Goal: Transaction & Acquisition: Book appointment/travel/reservation

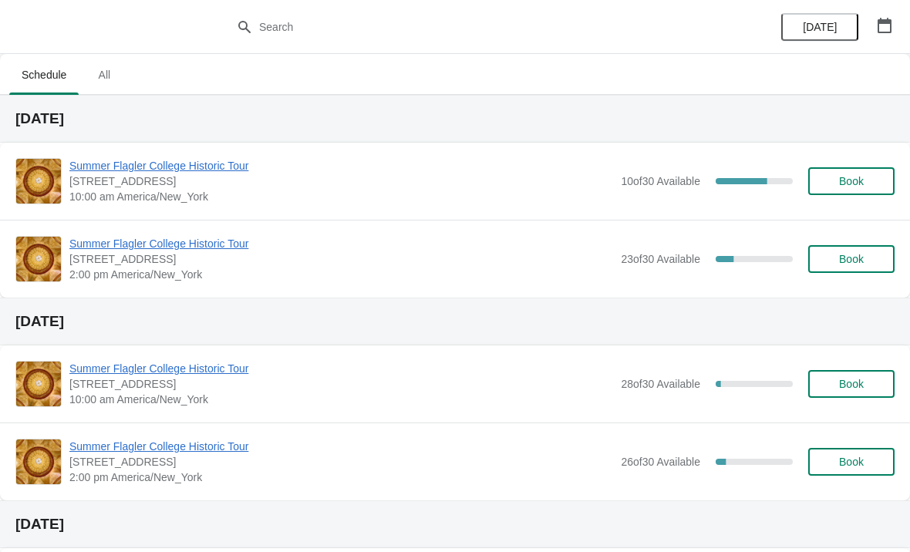
click at [107, 171] on span "Summer Flagler College Historic Tour" at bounding box center [341, 165] width 544 height 15
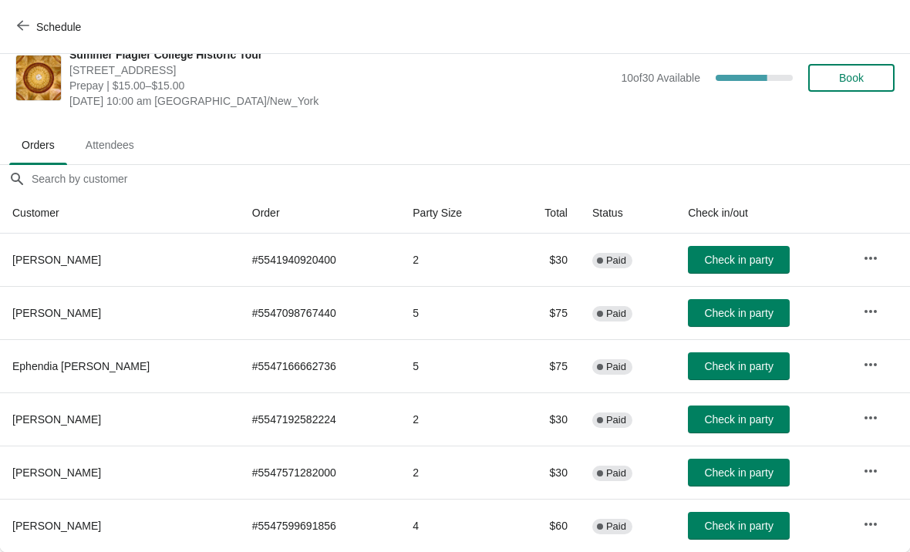
scroll to position [22, 0]
click at [726, 531] on span "Check in party" at bounding box center [738, 526] width 69 height 12
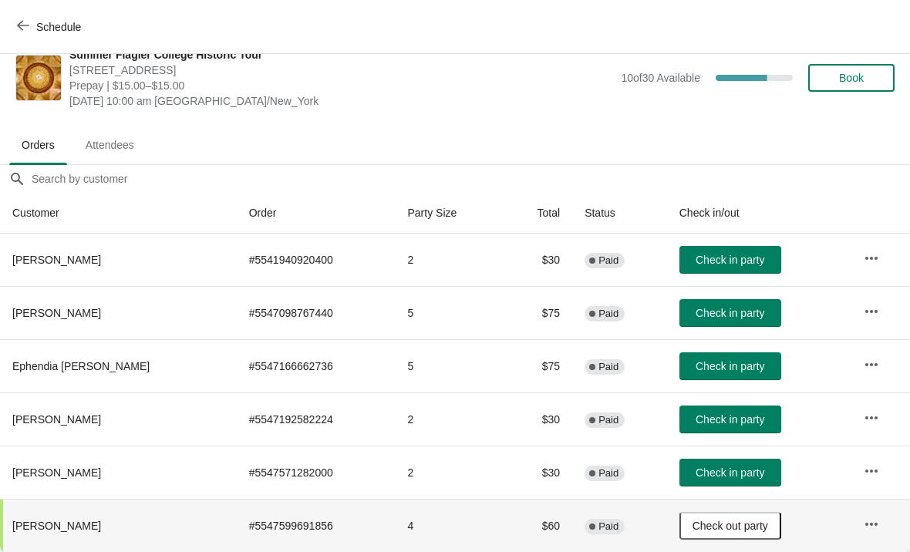
click at [45, 21] on span "Schedule" at bounding box center [58, 27] width 45 height 12
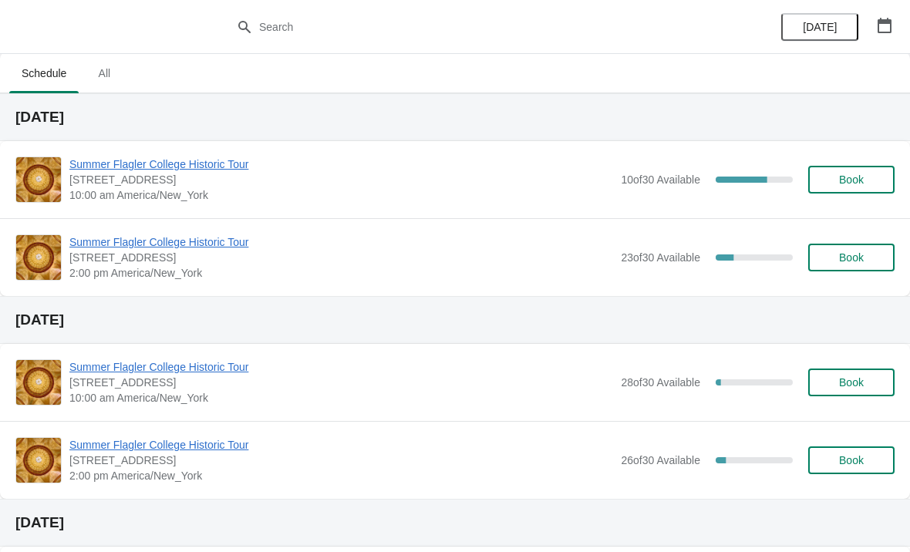
scroll to position [3, 0]
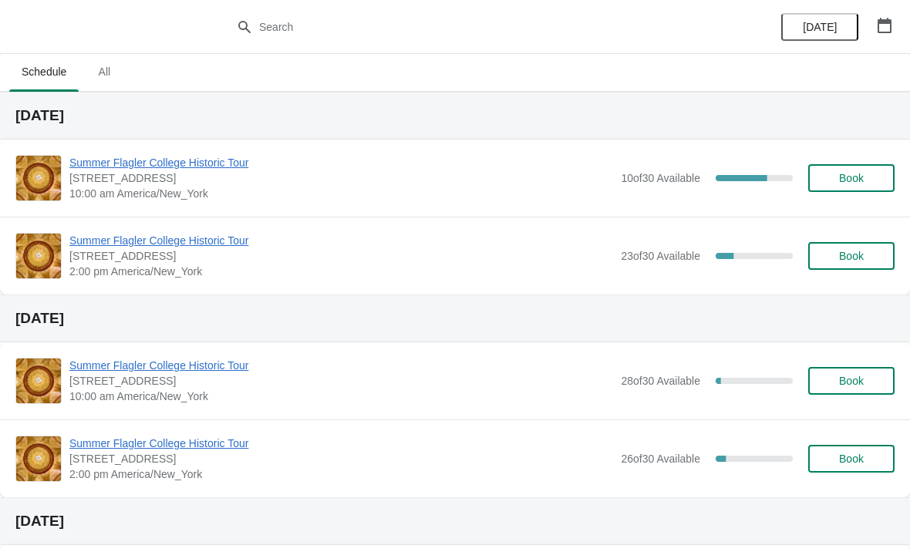
click at [205, 169] on span "Summer Flagler College Historic Tour" at bounding box center [341, 162] width 544 height 15
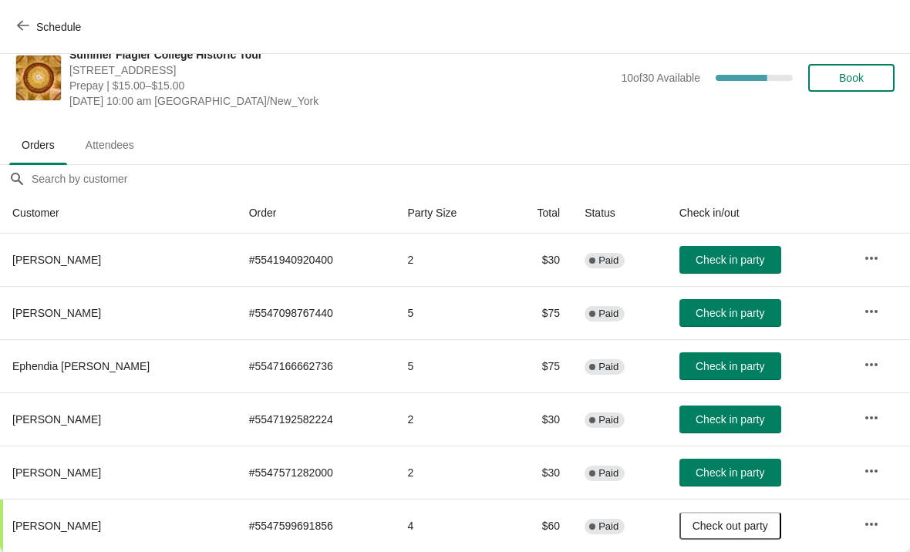
scroll to position [22, 0]
click at [722, 416] on span "Check in party" at bounding box center [730, 419] width 69 height 12
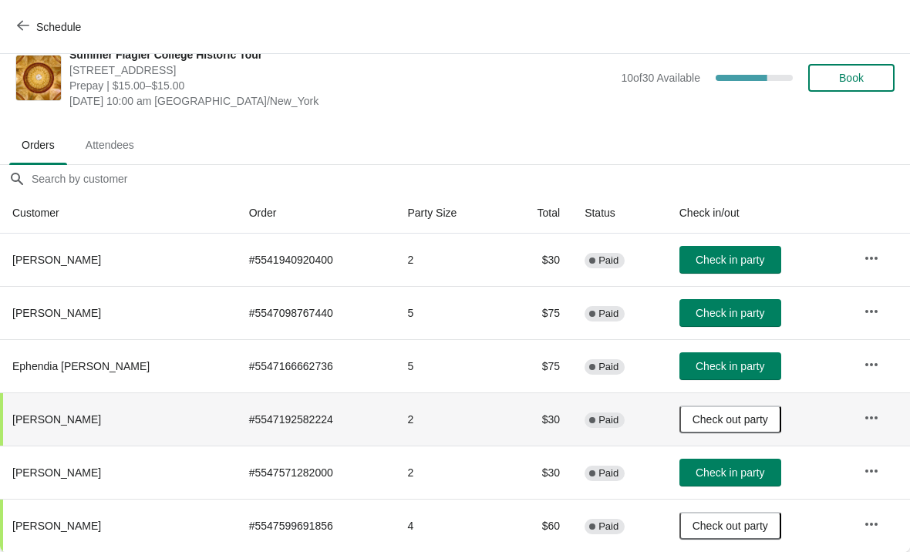
click at [41, 29] on span "Schedule" at bounding box center [58, 27] width 45 height 12
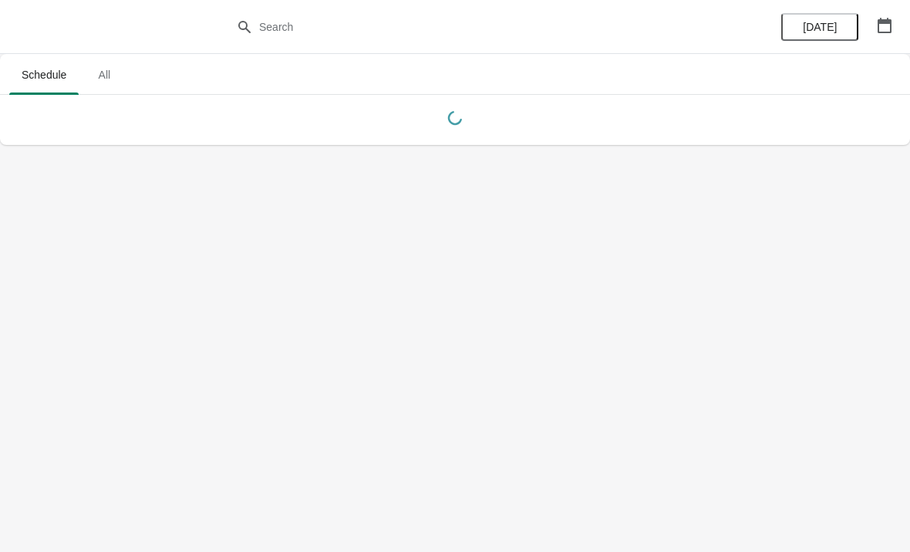
scroll to position [0, 0]
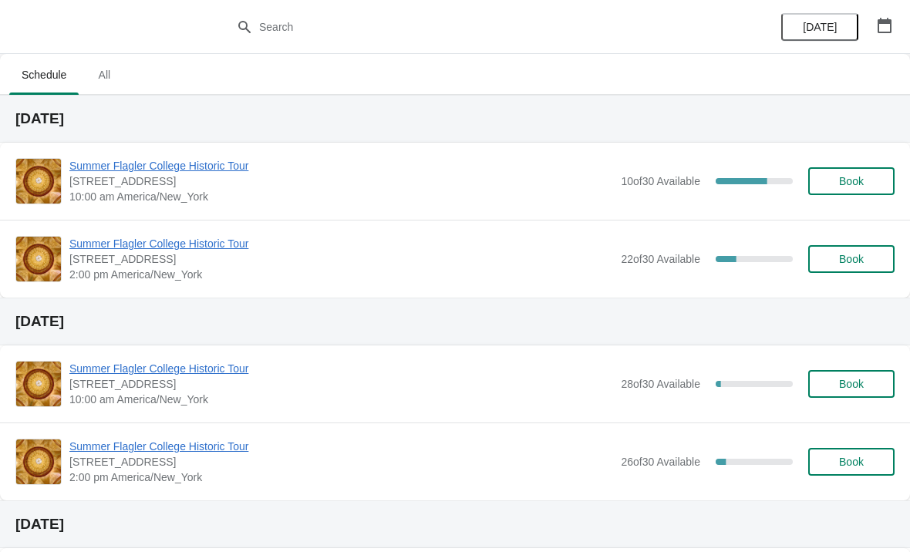
click at [124, 153] on div "Summer Flagler College Historic Tour [STREET_ADDRESS][PERSON_NAME] 10:00 am Ame…" at bounding box center [455, 181] width 910 height 77
click at [132, 172] on span "Summer Flagler College Historic Tour" at bounding box center [341, 165] width 544 height 15
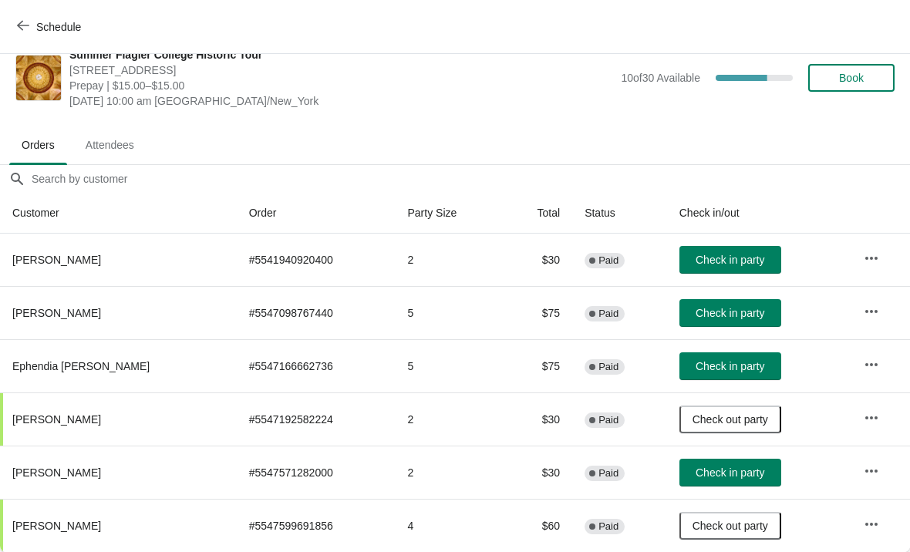
scroll to position [22, 0]
click at [701, 477] on span "Check in party" at bounding box center [730, 473] width 69 height 12
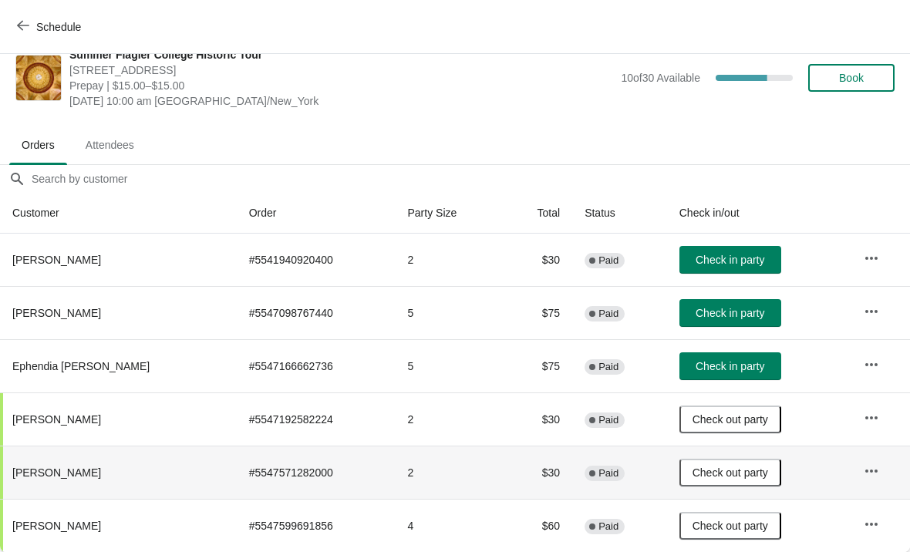
click at [702, 314] on span "Check in party" at bounding box center [730, 313] width 69 height 12
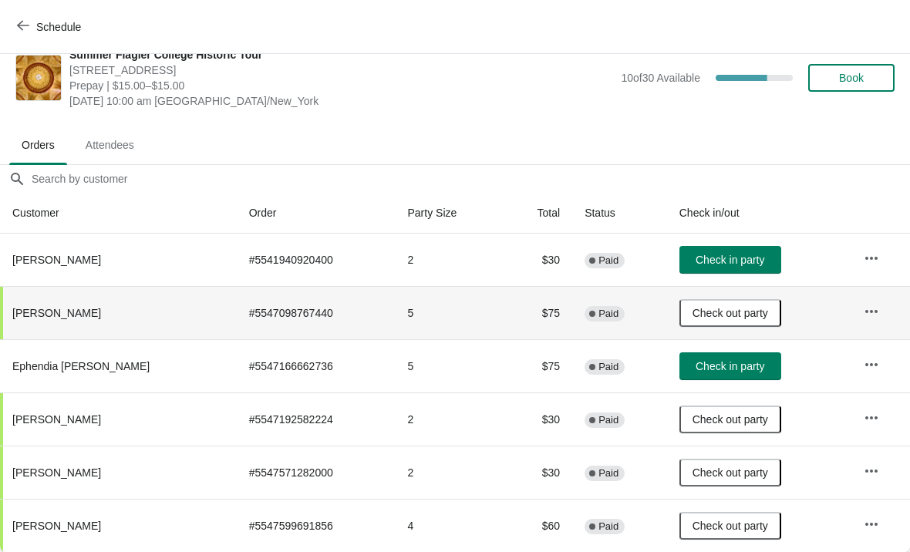
click at [730, 247] on button "Check in party" at bounding box center [730, 260] width 102 height 28
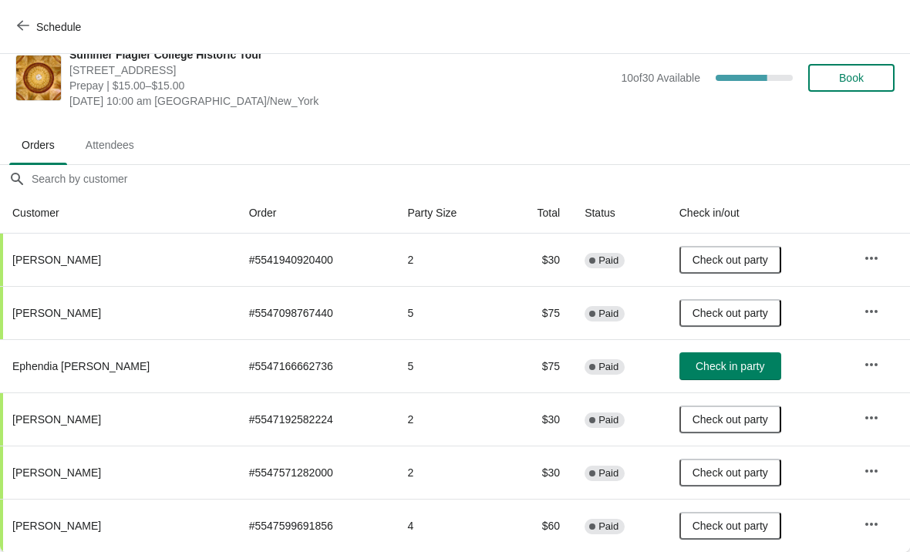
click at [850, 61] on div "Summer Flagler College Historic Tour [STREET_ADDRESS][PERSON_NAME] Prepay | $15…" at bounding box center [481, 78] width 825 height 62
click at [853, 74] on span "Book" at bounding box center [851, 78] width 25 height 12
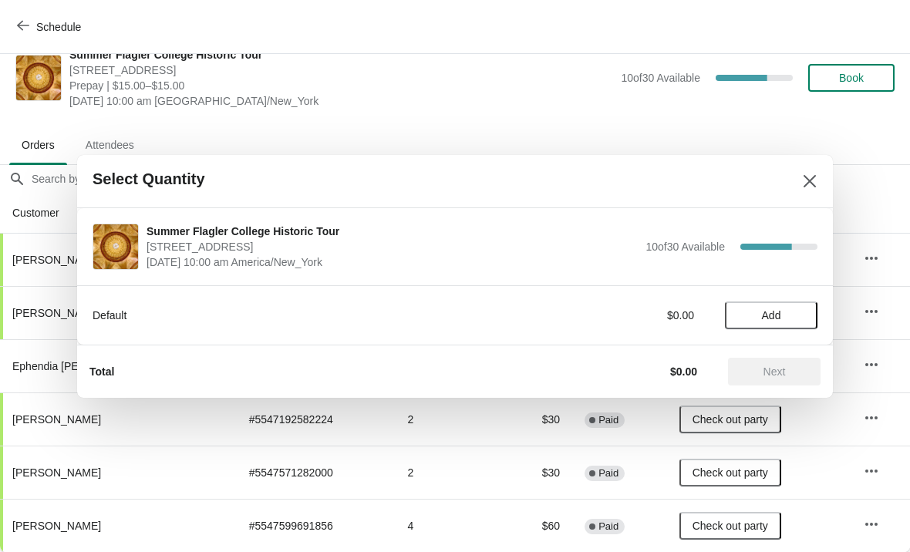
click at [756, 315] on span "Add" at bounding box center [771, 315] width 65 height 12
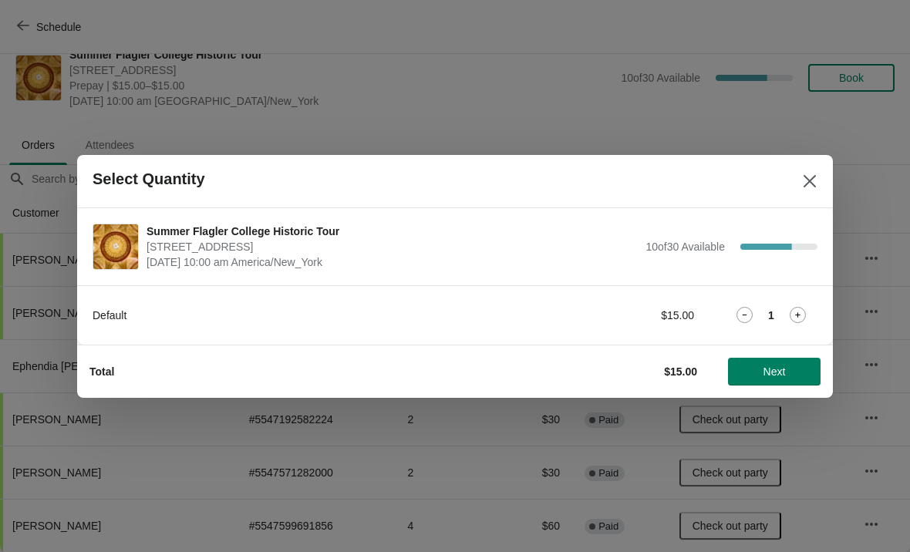
click at [785, 312] on div "1" at bounding box center [771, 315] width 93 height 16
click at [803, 314] on icon at bounding box center [798, 315] width 16 height 16
click at [743, 369] on span "Next" at bounding box center [774, 371] width 68 height 12
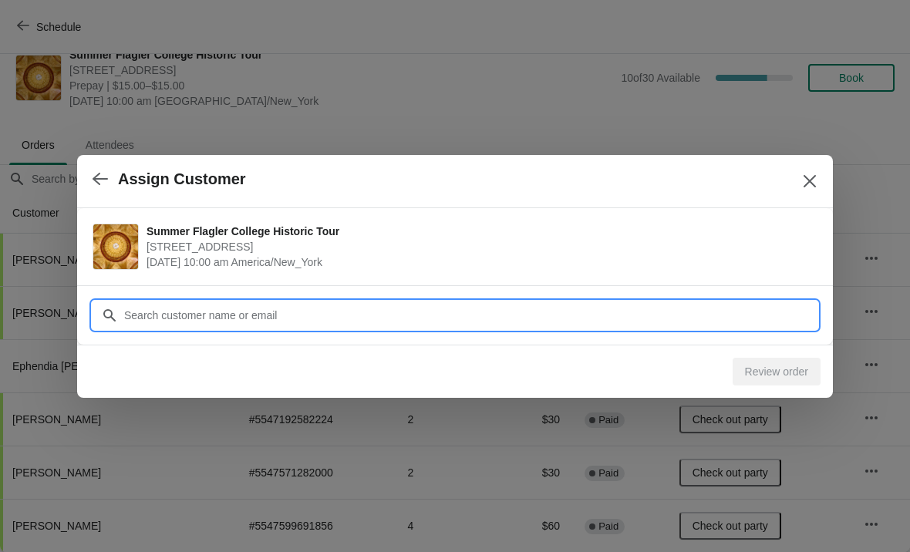
click at [157, 317] on input "Customer" at bounding box center [470, 315] width 694 height 28
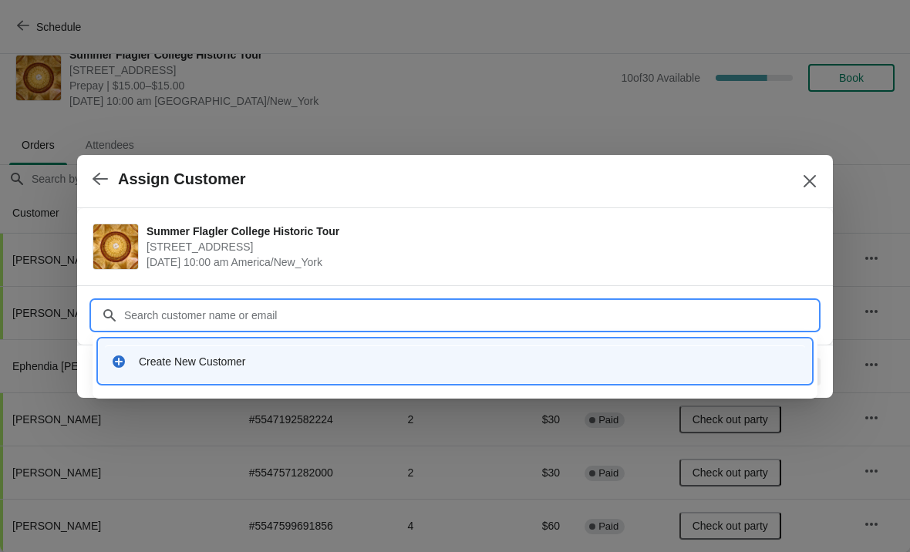
click at [149, 357] on div "Create New Customer" at bounding box center [469, 361] width 660 height 15
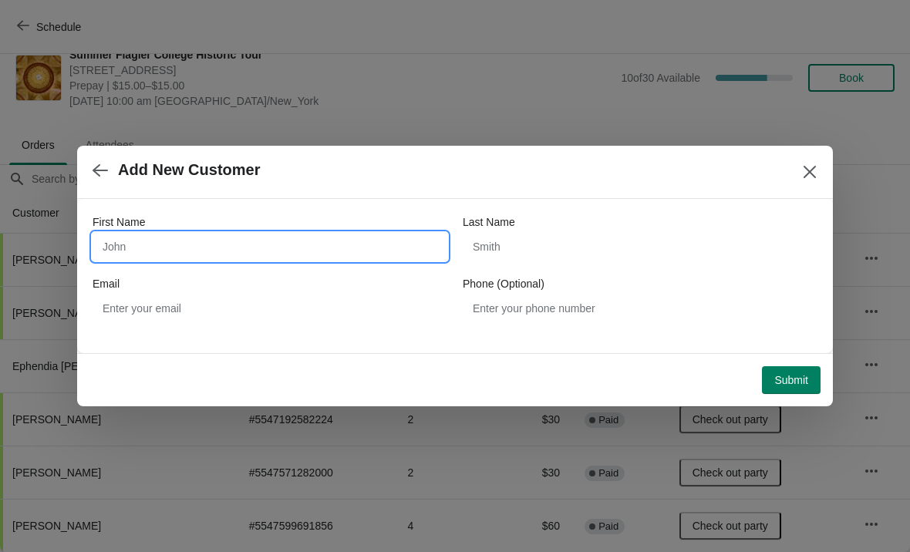
click at [147, 251] on input "First Name" at bounding box center [270, 247] width 355 height 28
type input "[PERSON_NAME]"
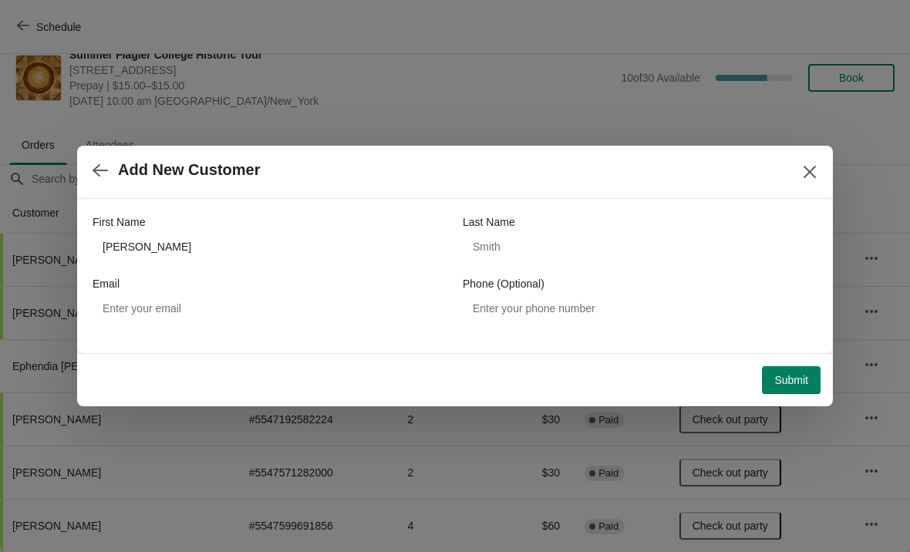
click at [807, 386] on span "Submit" at bounding box center [791, 380] width 34 height 12
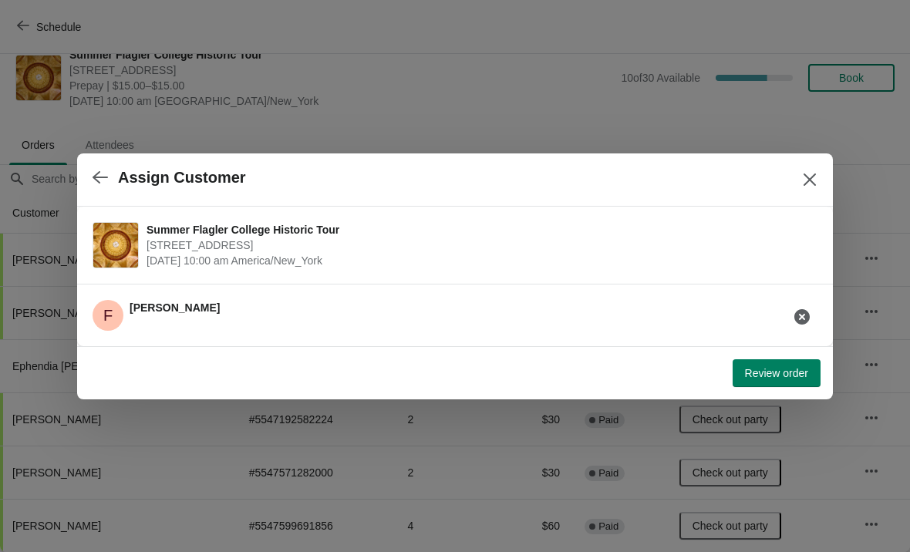
click at [786, 372] on span "Review order" at bounding box center [776, 373] width 63 height 12
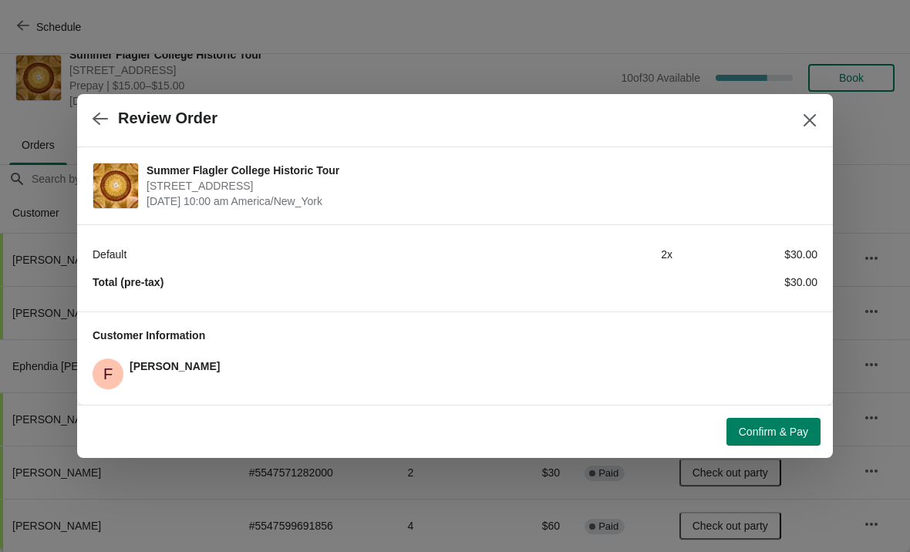
click at [783, 434] on span "Confirm & Pay" at bounding box center [773, 432] width 69 height 12
